Goal: Task Accomplishment & Management: Complete application form

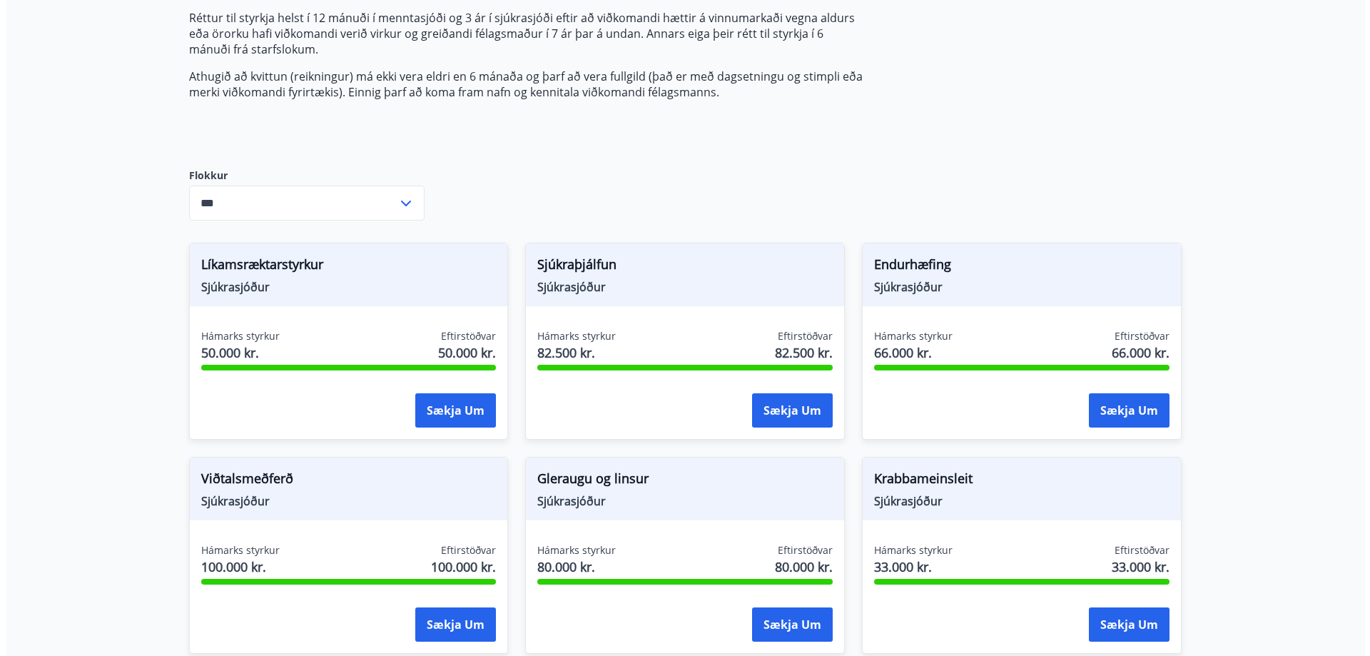
scroll to position [285, 0]
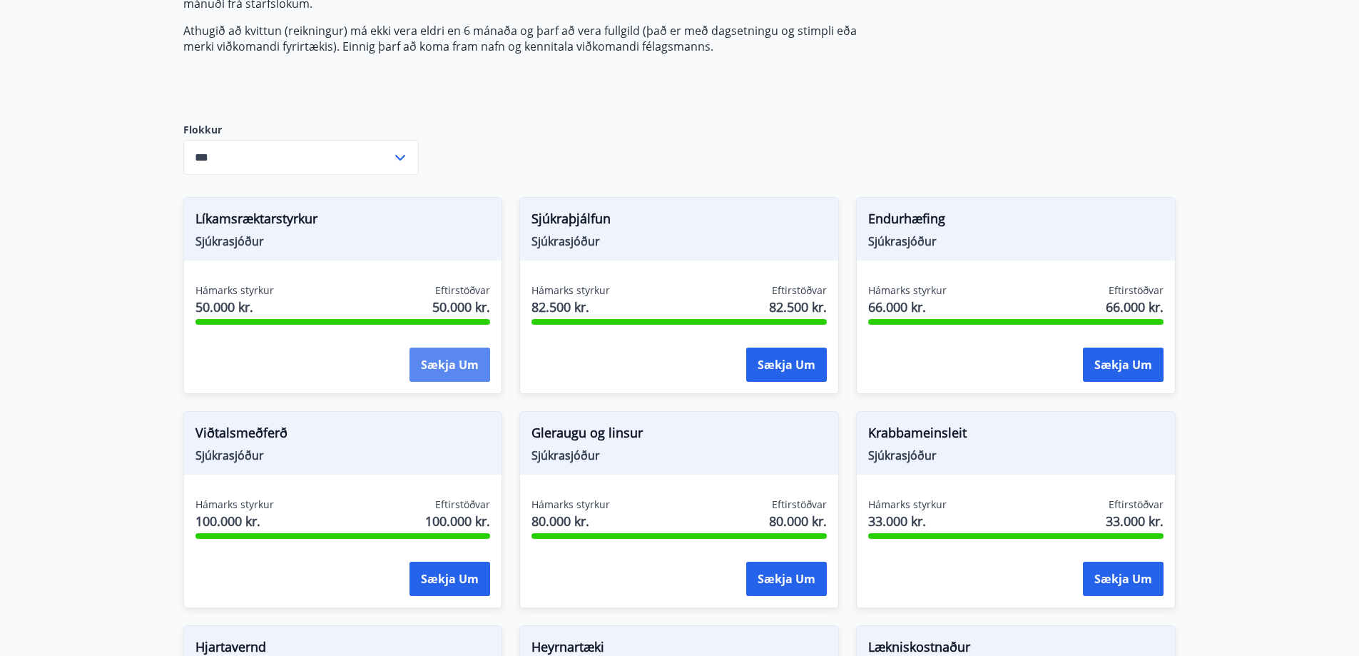
click at [473, 360] on button "Sækja um" at bounding box center [449, 364] width 81 height 34
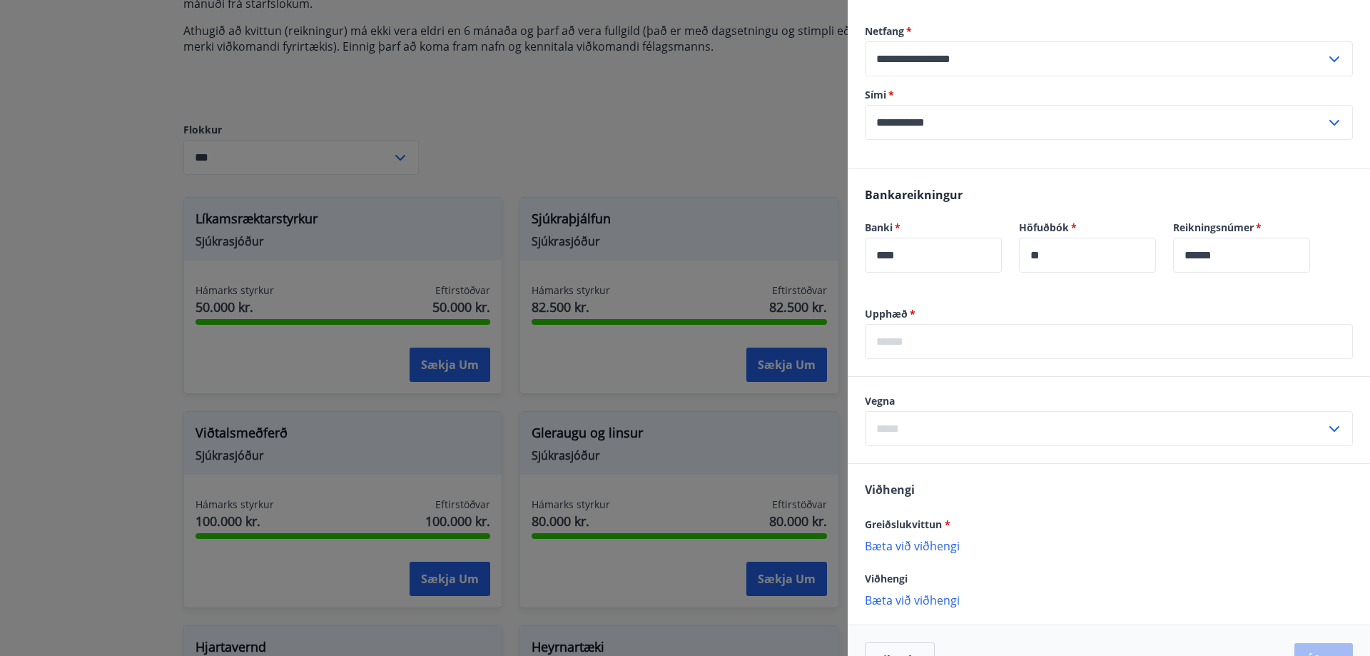
scroll to position [348, 0]
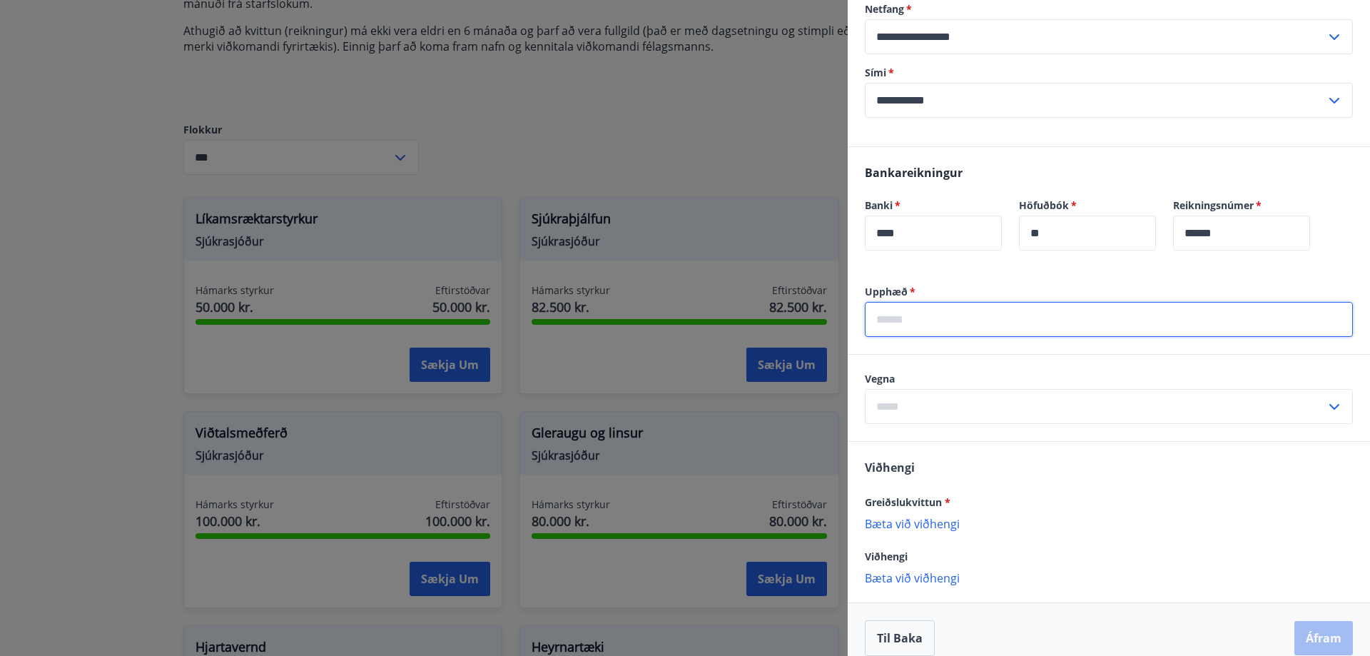
click at [898, 302] on input "text" at bounding box center [1109, 319] width 488 height 35
paste input "*******"
click at [902, 304] on input "*******" at bounding box center [1109, 319] width 488 height 35
type input "******"
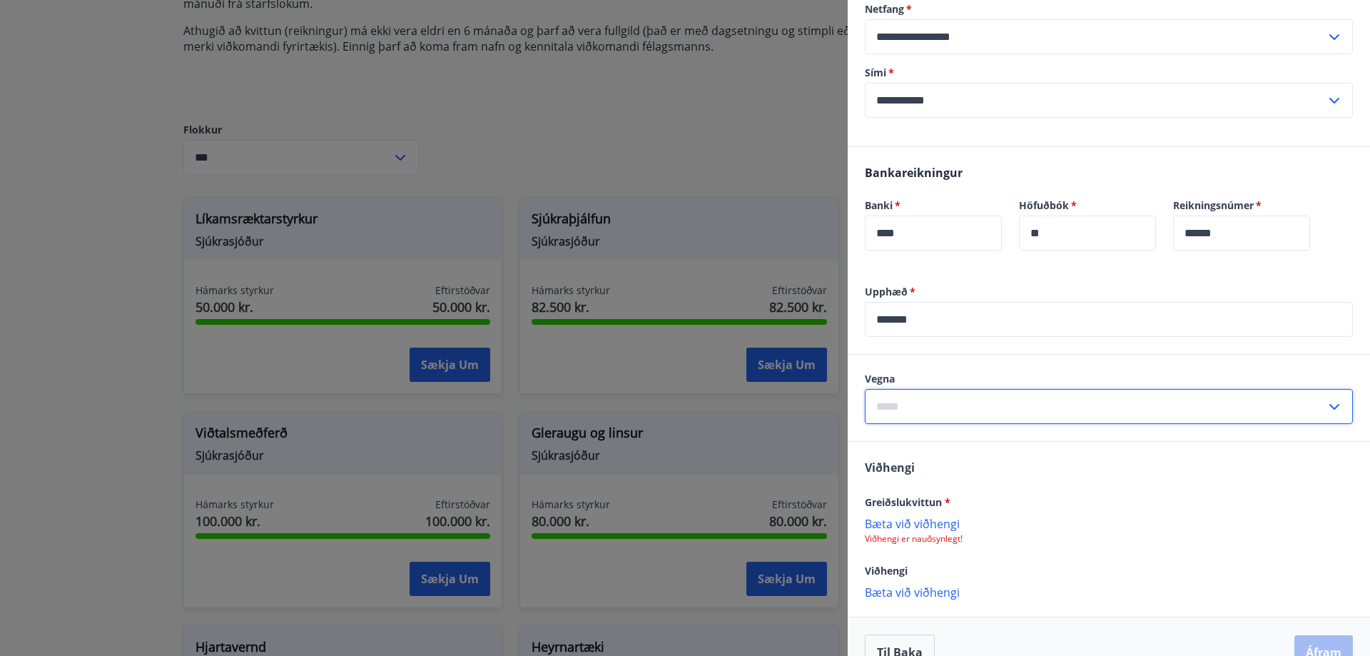
click at [965, 389] on input "text" at bounding box center [1095, 406] width 461 height 35
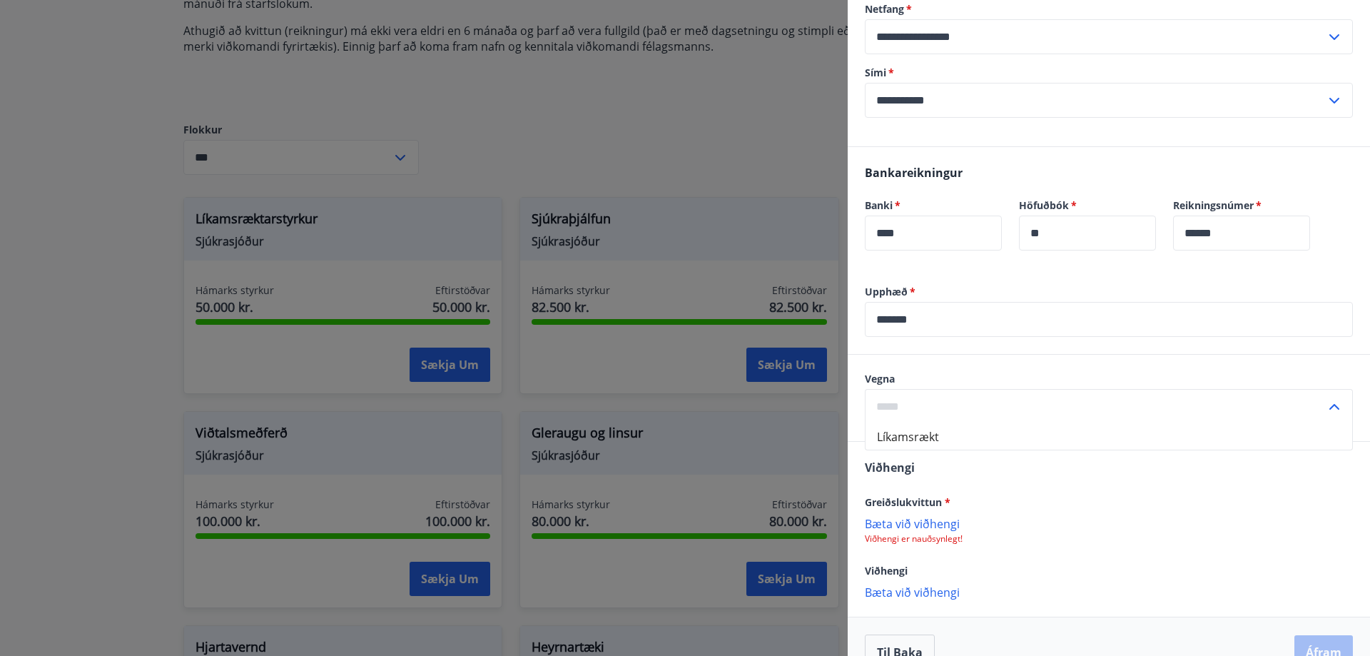
click at [1004, 389] on input "text" at bounding box center [1095, 406] width 461 height 35
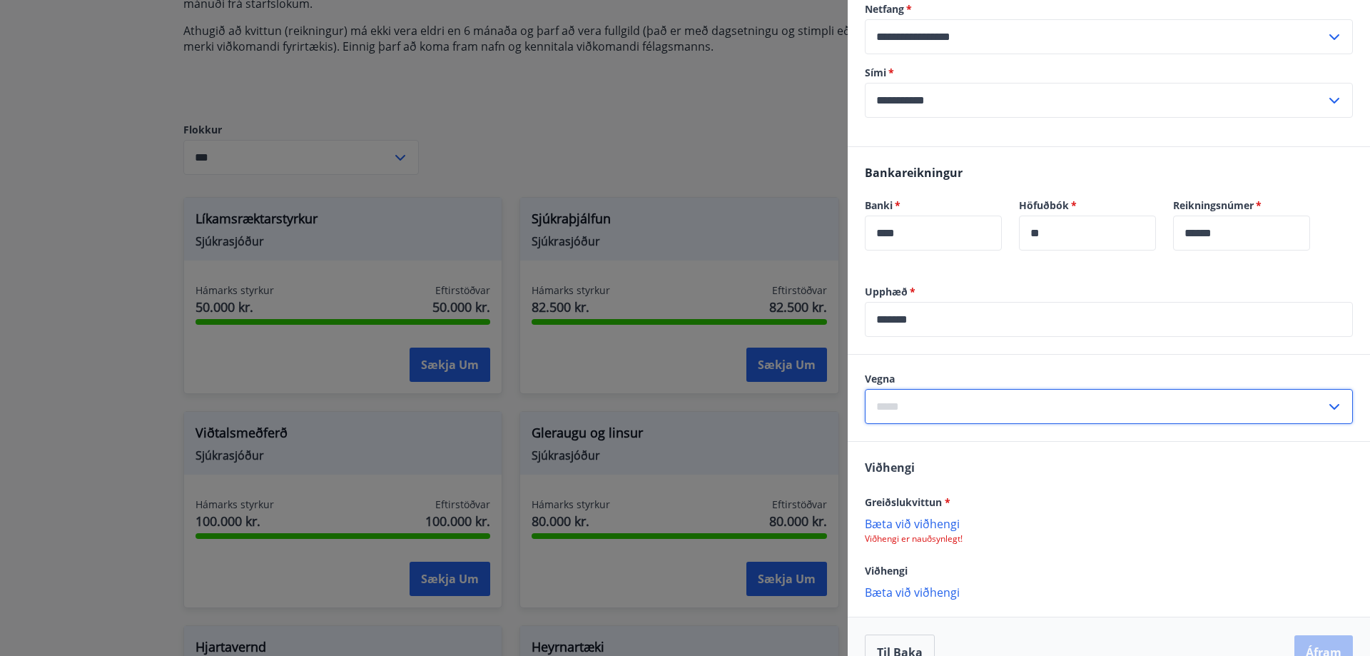
click at [1039, 389] on input "text" at bounding box center [1095, 406] width 461 height 35
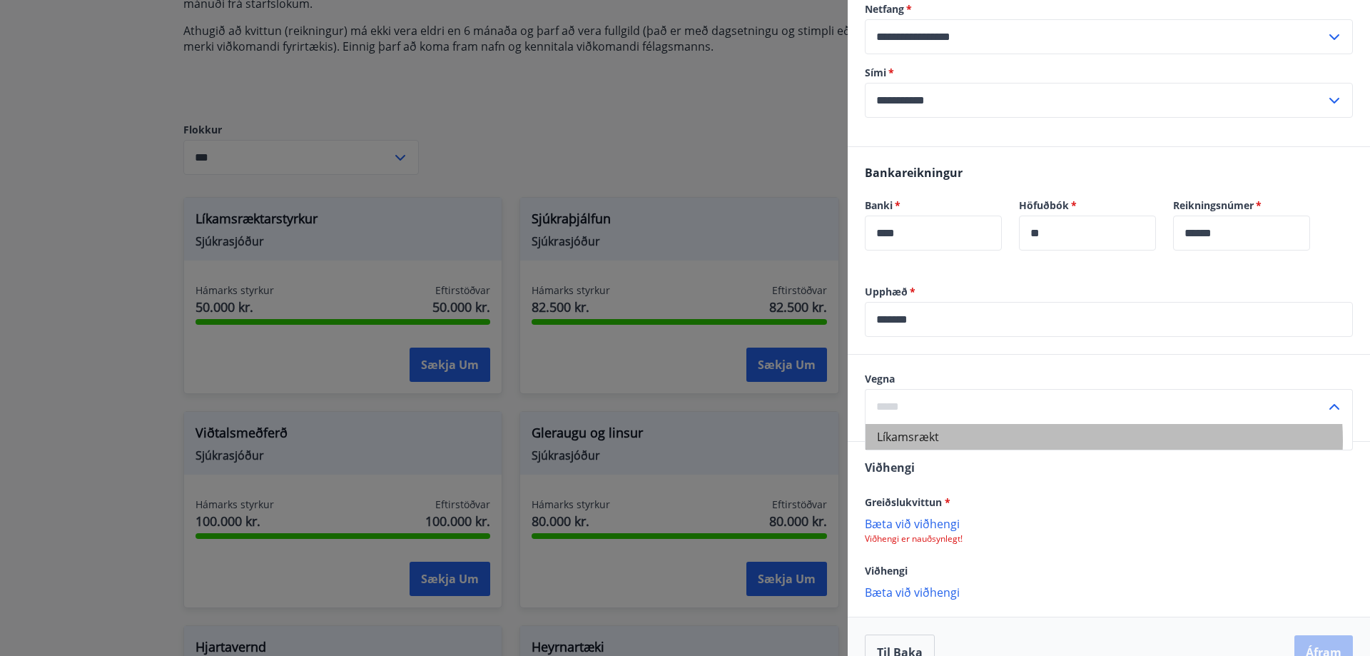
click at [1096, 424] on li "Líkamsrækt" at bounding box center [1108, 437] width 487 height 26
type input "**********"
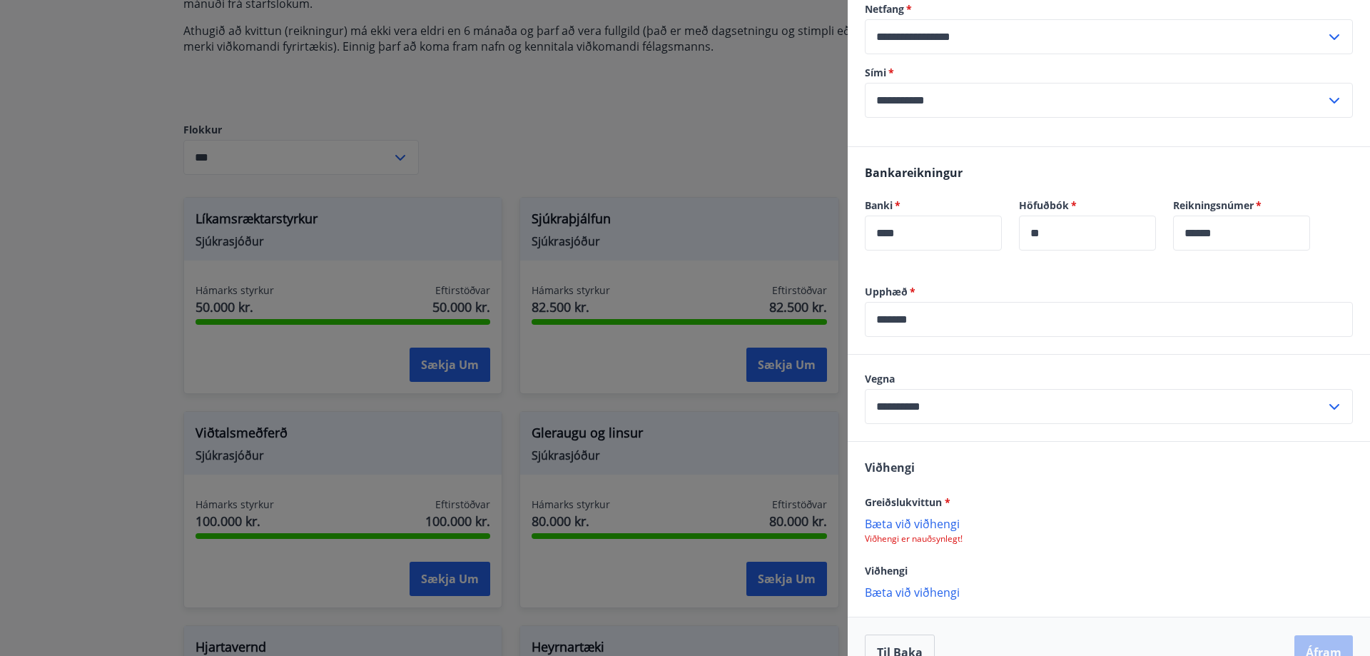
scroll to position [362, 0]
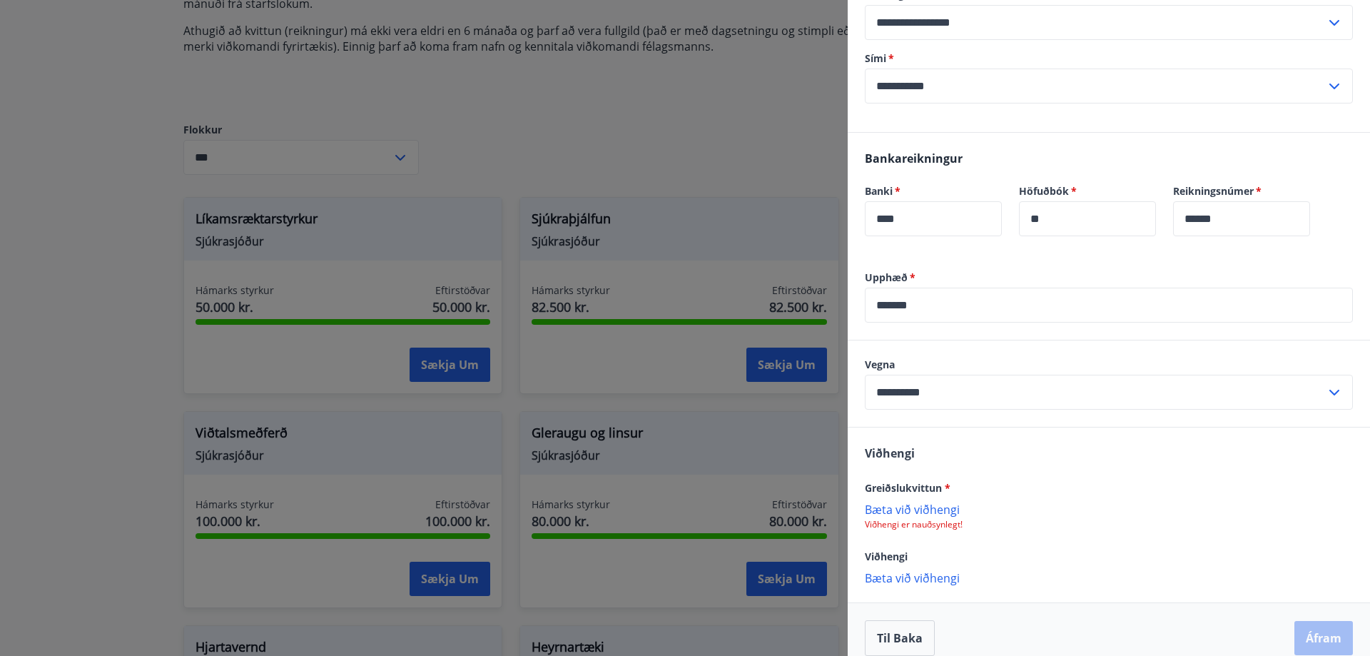
click at [899, 502] on p "Bæta við viðhengi" at bounding box center [1109, 509] width 488 height 14
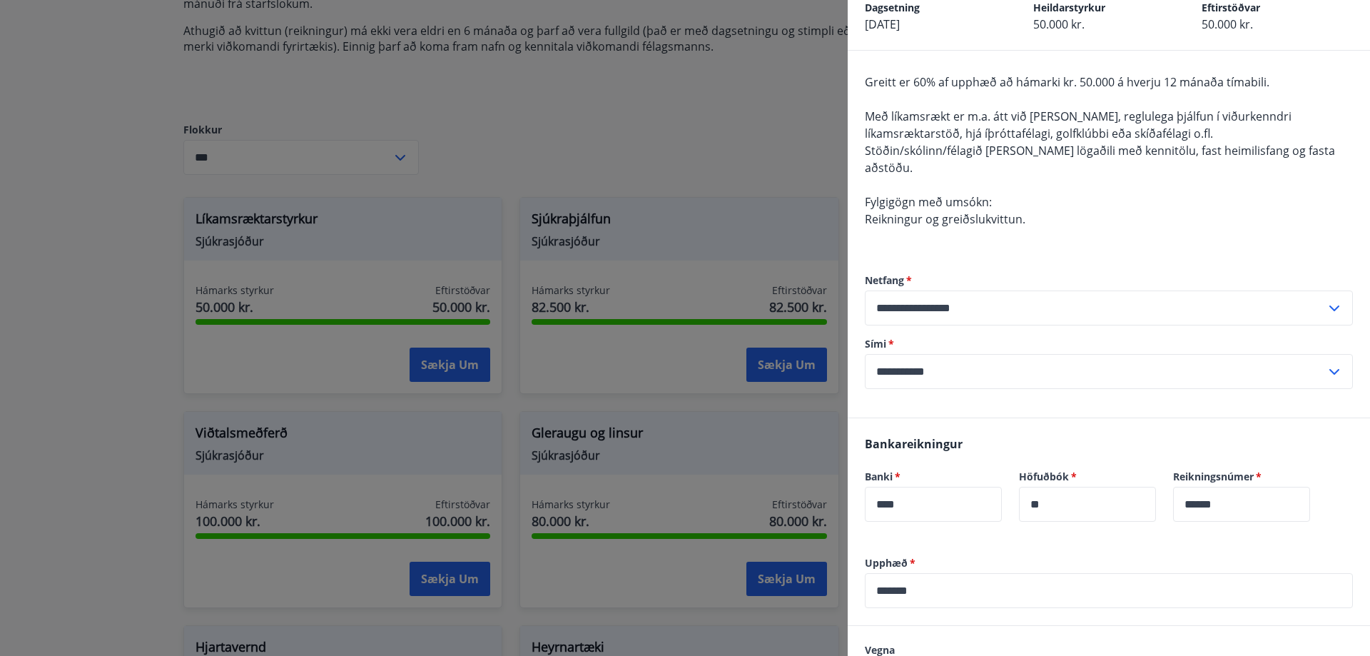
scroll to position [0, 0]
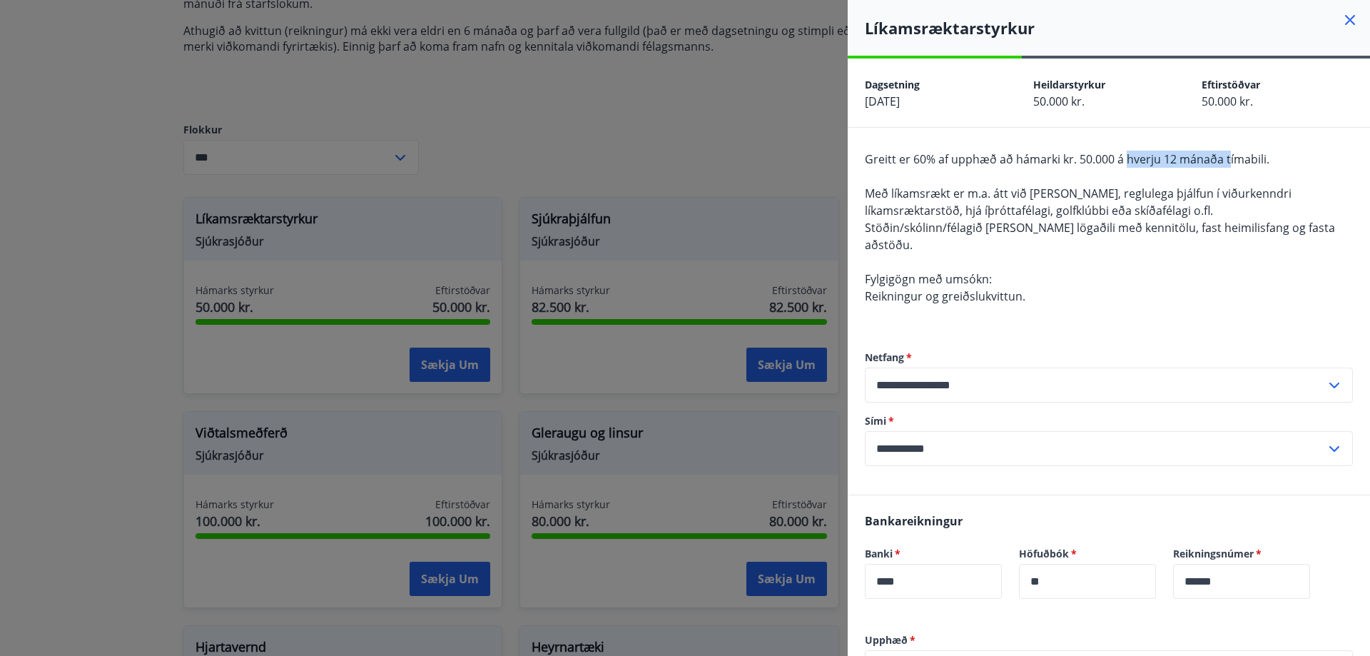
drag, startPoint x: 1129, startPoint y: 158, endPoint x: 1235, endPoint y: 162, distance: 106.4
click at [1235, 162] on span "Greitt er 60% af upphæð að hámarki kr. 50.000 á hverju 12 mánaða tímabili." at bounding box center [1067, 159] width 405 height 16
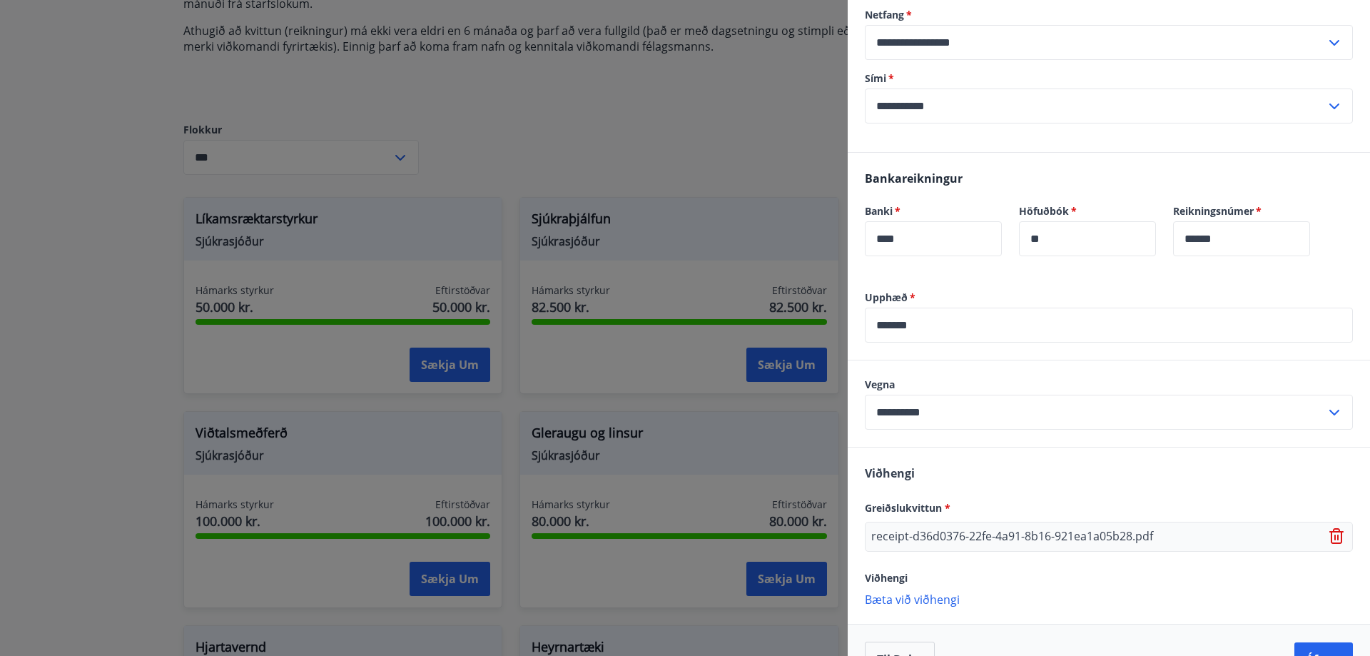
scroll to position [364, 0]
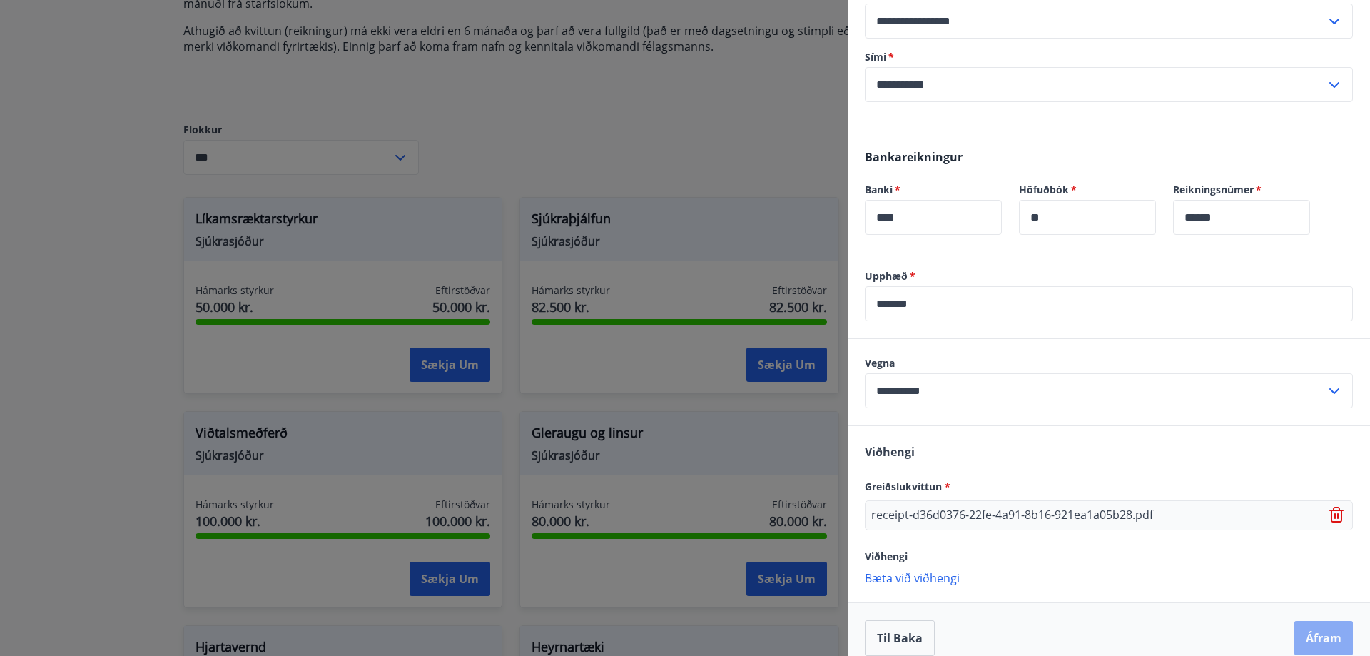
click at [1294, 621] on button "Áfram" at bounding box center [1323, 638] width 58 height 34
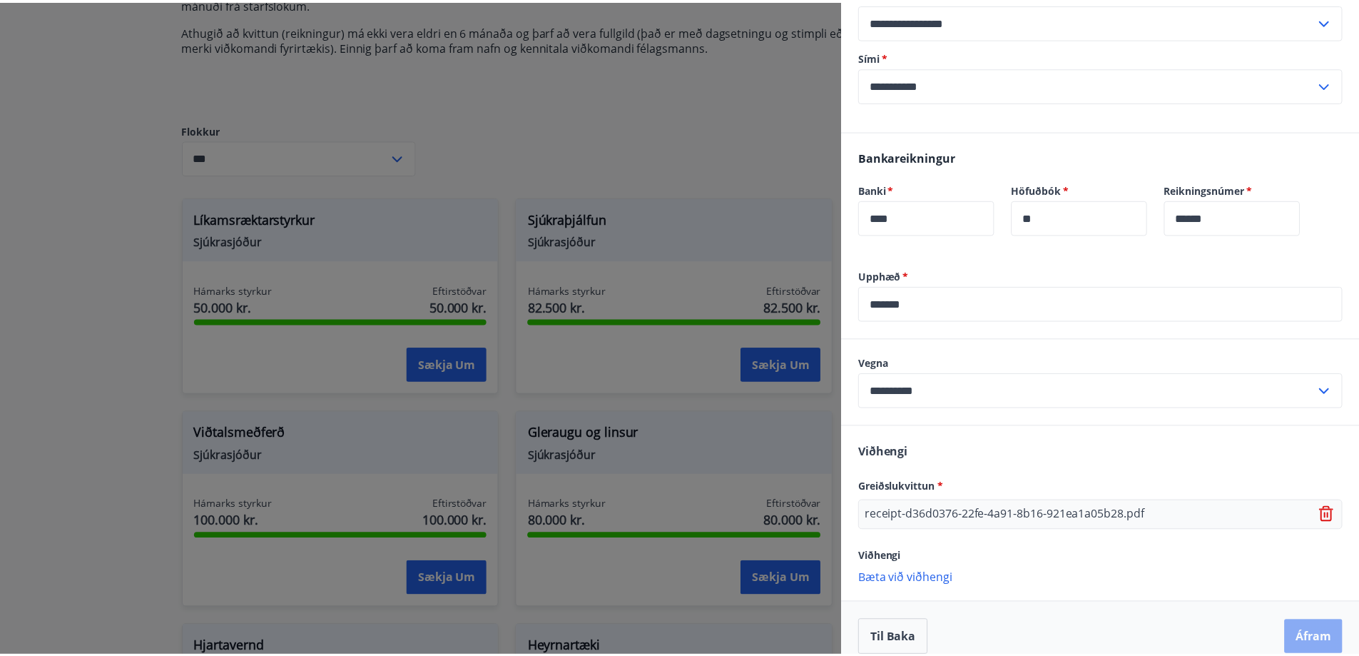
scroll to position [0, 0]
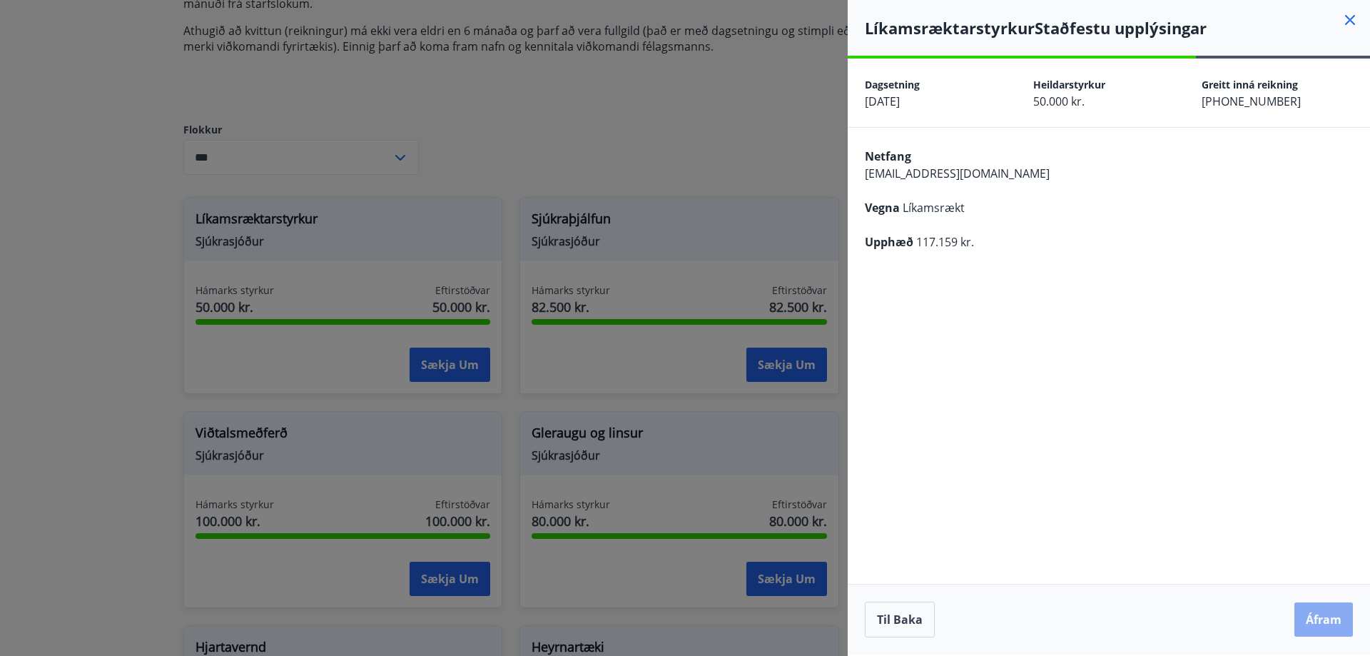
click at [1305, 619] on button "Áfram" at bounding box center [1323, 619] width 58 height 34
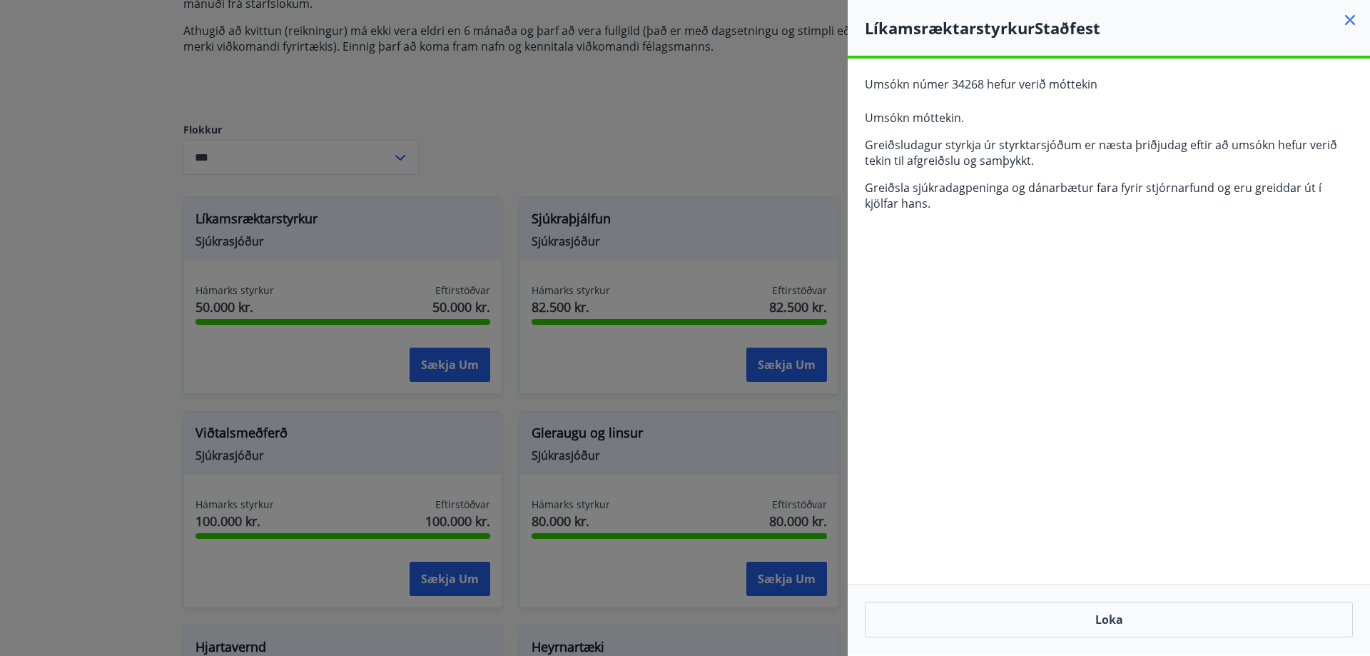
click at [1347, 27] on icon at bounding box center [1349, 19] width 17 height 17
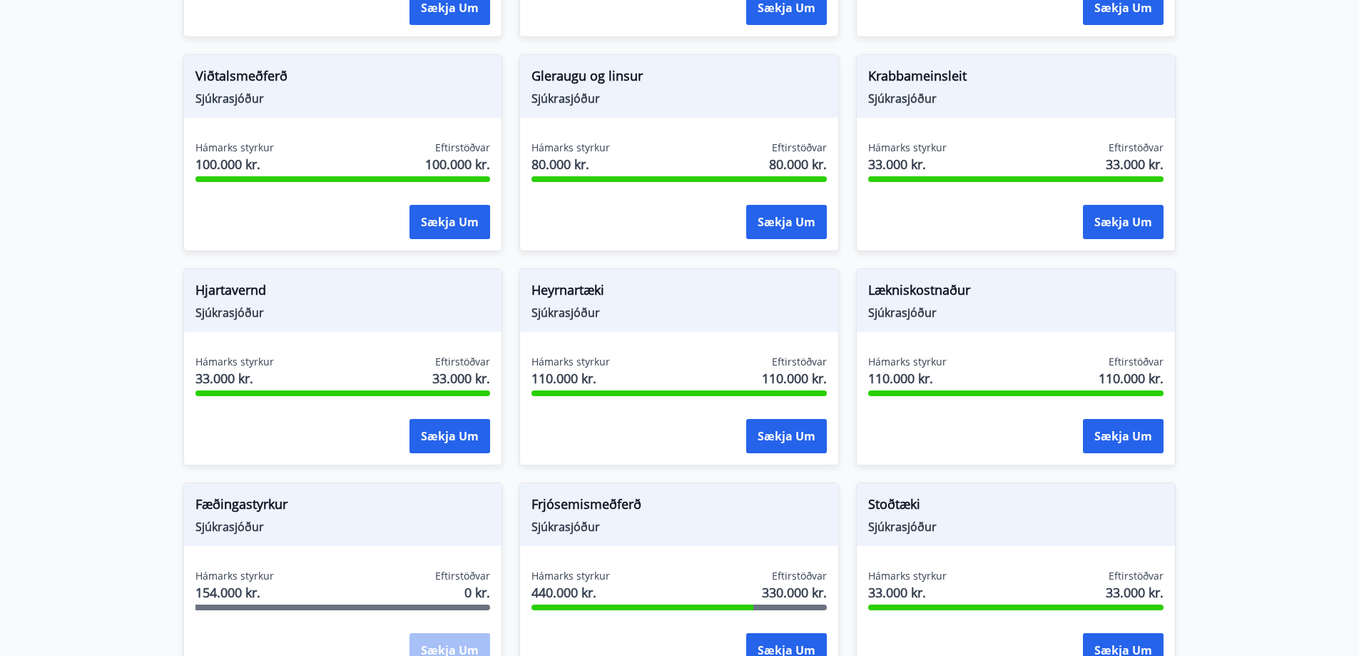
scroll to position [713, 0]
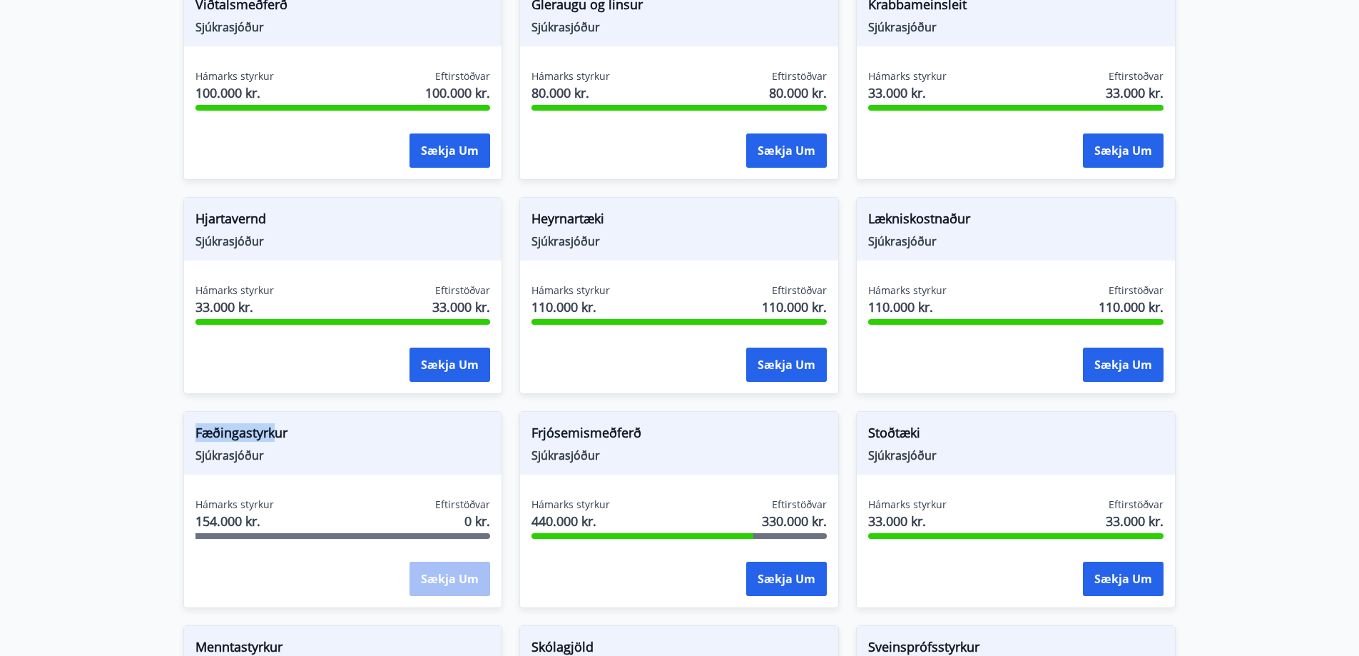
drag, startPoint x: 198, startPoint y: 430, endPoint x: 274, endPoint y: 444, distance: 76.8
click at [274, 444] on span "Fæðingastyrkur" at bounding box center [342, 435] width 295 height 24
click at [276, 441] on span "Fæðingastyrkur" at bounding box center [342, 435] width 295 height 24
drag, startPoint x: 561, startPoint y: 434, endPoint x: 642, endPoint y: 435, distance: 81.3
click at [642, 435] on span "Frjósemismeðferð" at bounding box center [678, 435] width 295 height 24
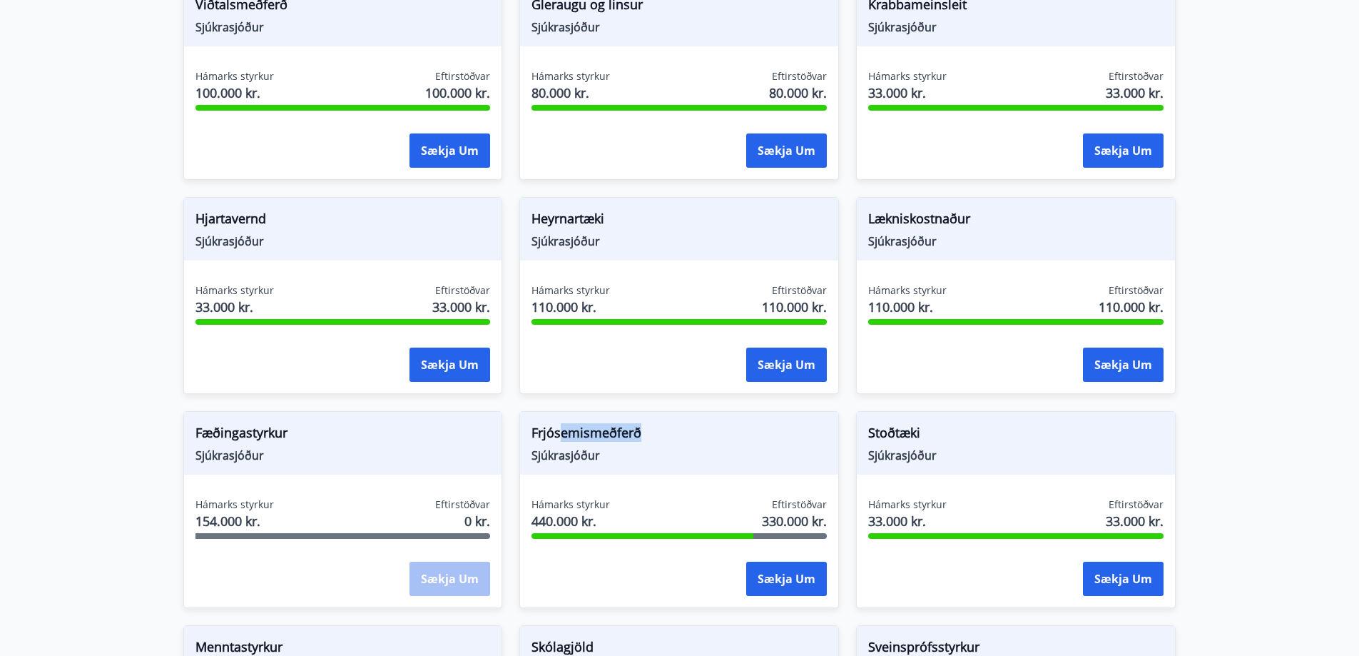
click at [642, 435] on span "Frjósemismeðferð" at bounding box center [678, 435] width 295 height 24
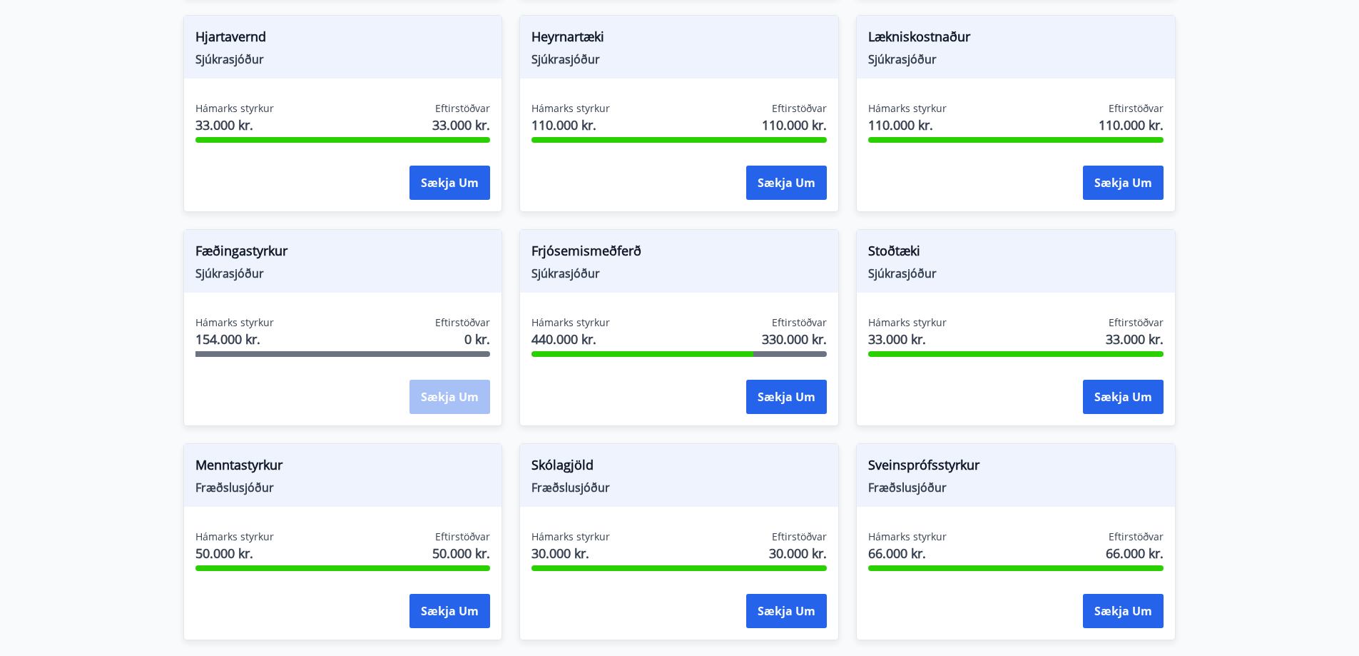
scroll to position [927, 0]
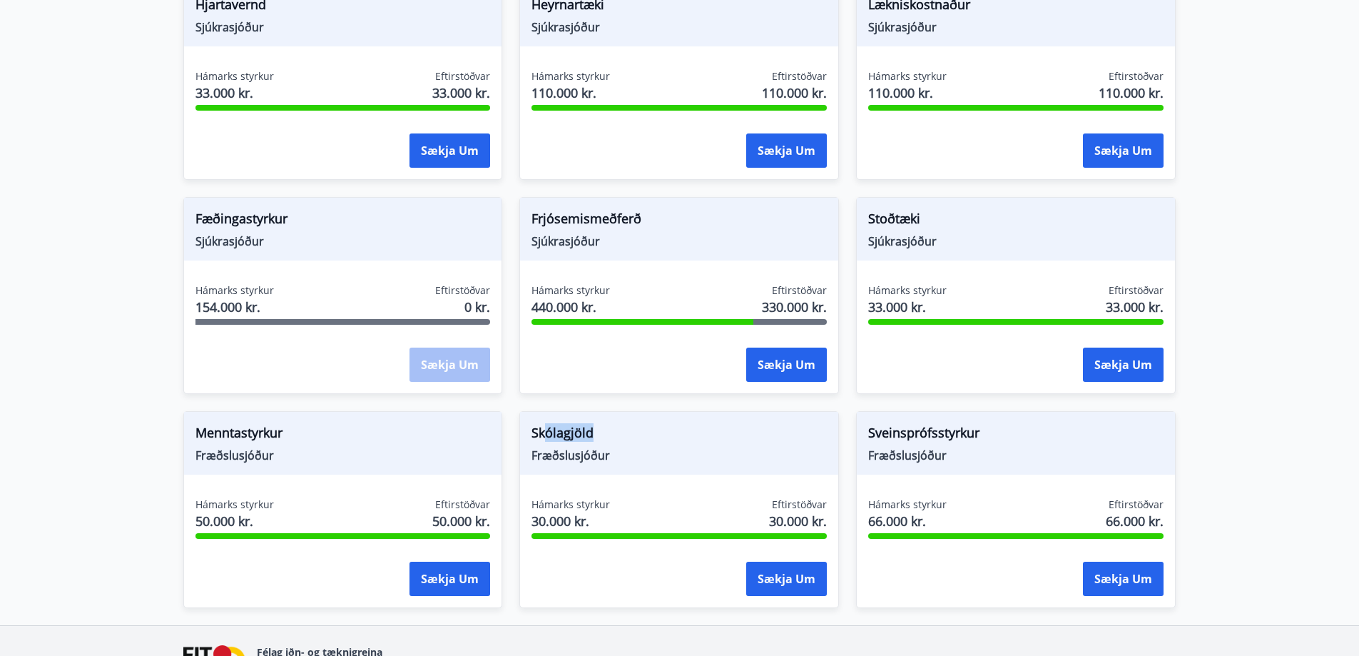
drag, startPoint x: 577, startPoint y: 437, endPoint x: 612, endPoint y: 442, distance: 35.3
click at [612, 442] on span "Skólagjöld" at bounding box center [678, 435] width 295 height 24
click at [611, 442] on span "Skólagjöld" at bounding box center [678, 435] width 295 height 24
drag, startPoint x: 872, startPoint y: 434, endPoint x: 923, endPoint y: 434, distance: 51.4
click at [922, 434] on span "Sveinsprófsstyrkur" at bounding box center [1015, 435] width 295 height 24
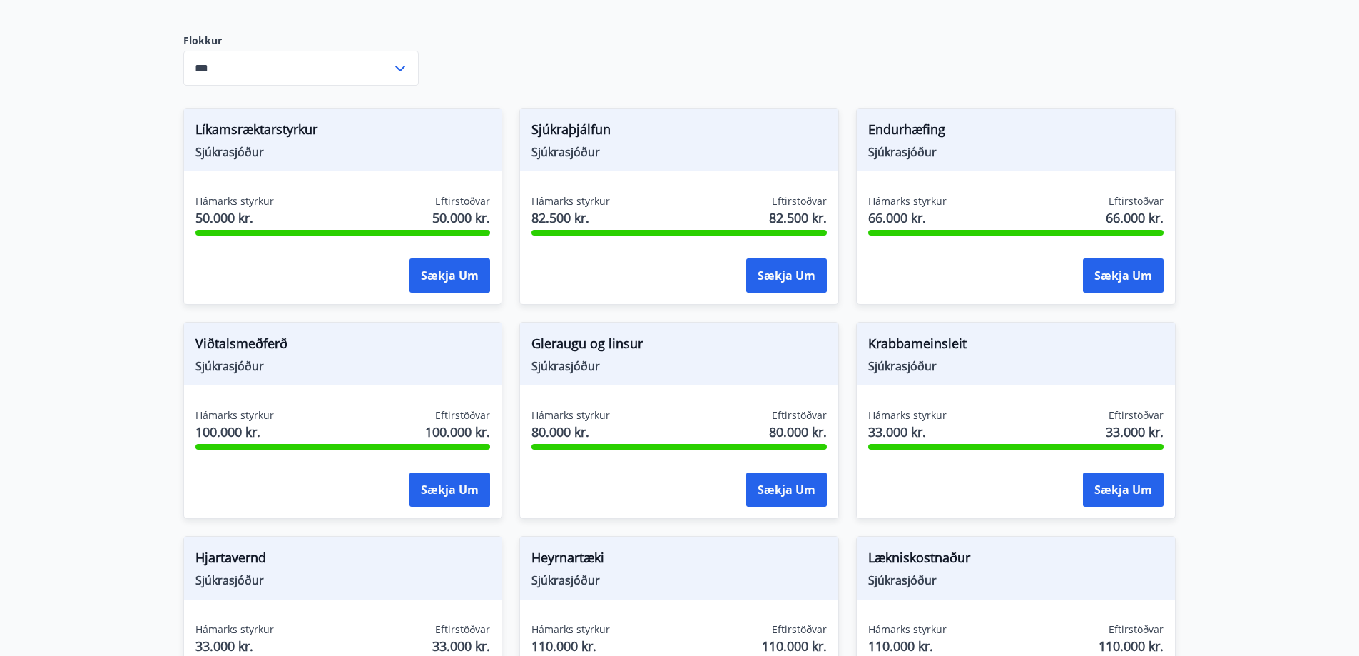
scroll to position [0, 0]
